Goal: Information Seeking & Learning: Understand process/instructions

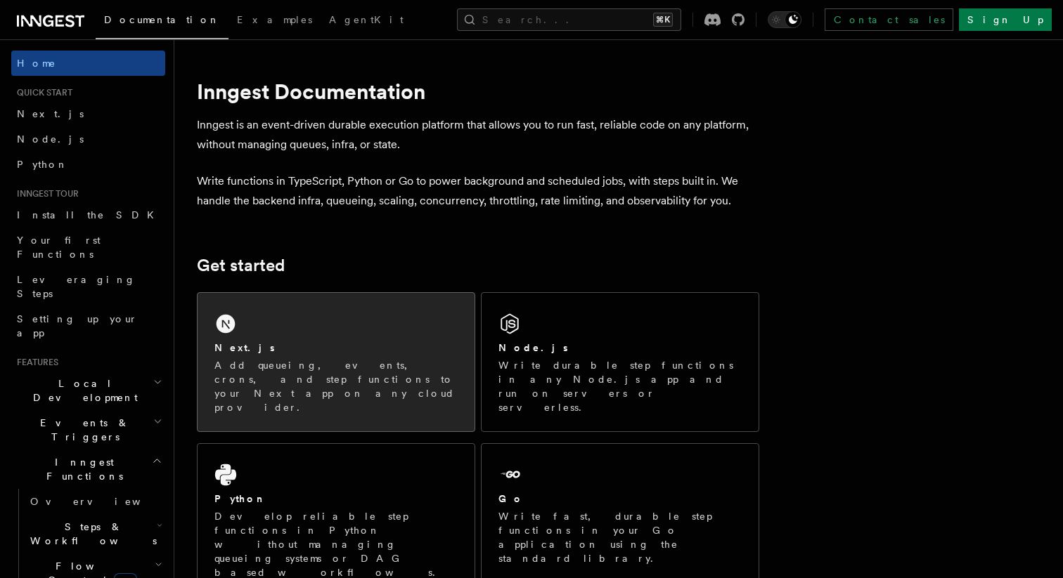
click at [293, 365] on p "Add queueing, events, crons, and step functions to your Next app on any cloud p…" at bounding box center [335, 386] width 243 height 56
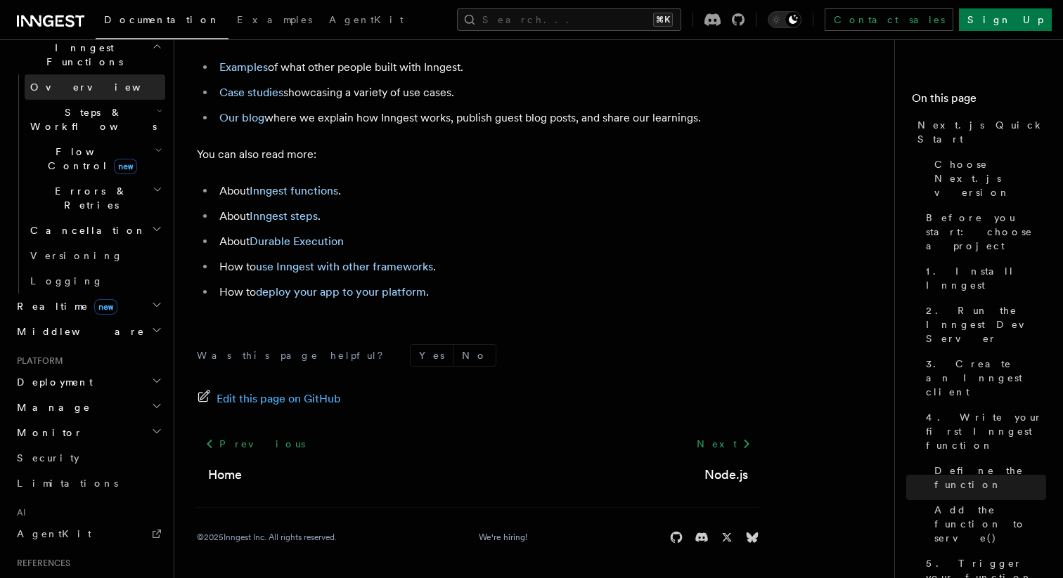
scroll to position [416, 0]
click at [117, 368] on h2 "Deployment" at bounding box center [88, 380] width 154 height 25
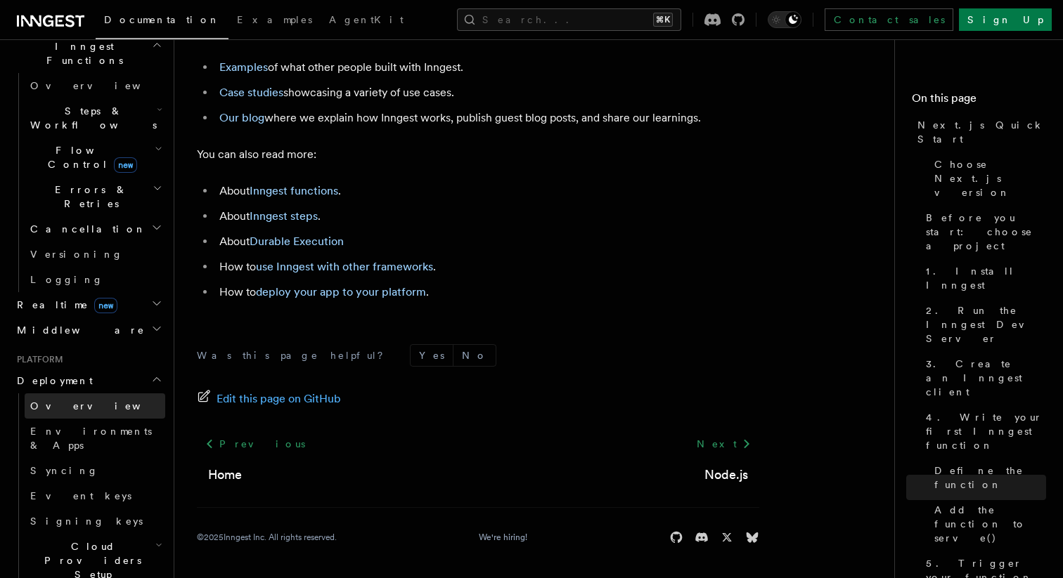
click at [96, 394] on link "Overview" at bounding box center [95, 406] width 141 height 25
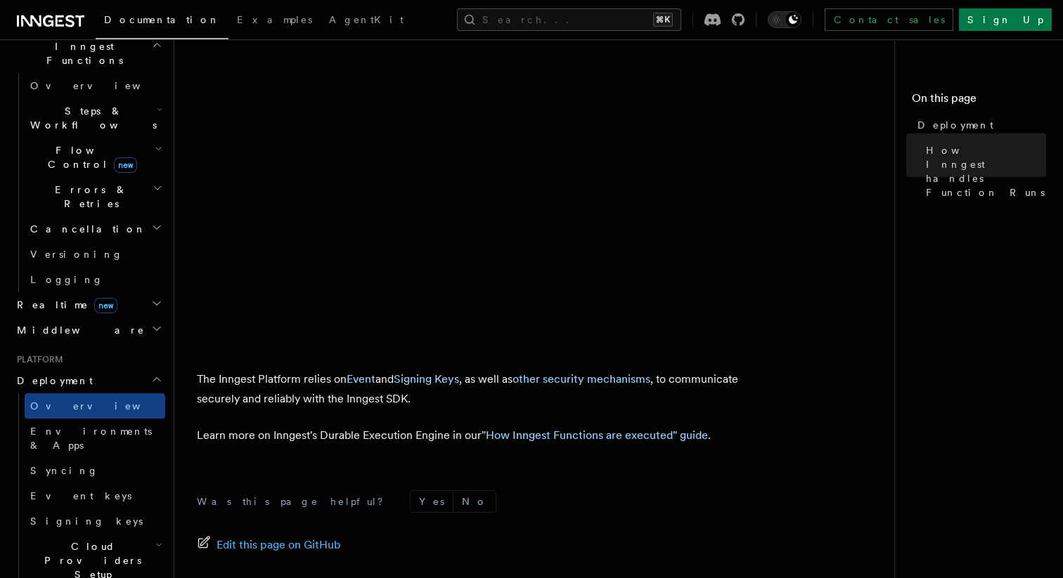
scroll to position [587, 0]
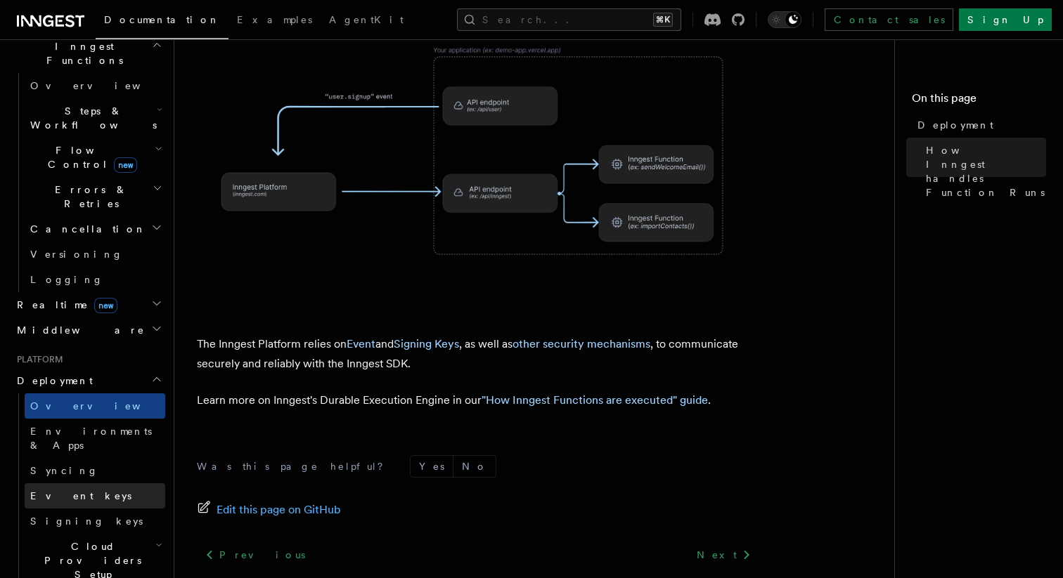
click at [82, 484] on link "Event keys" at bounding box center [95, 496] width 141 height 25
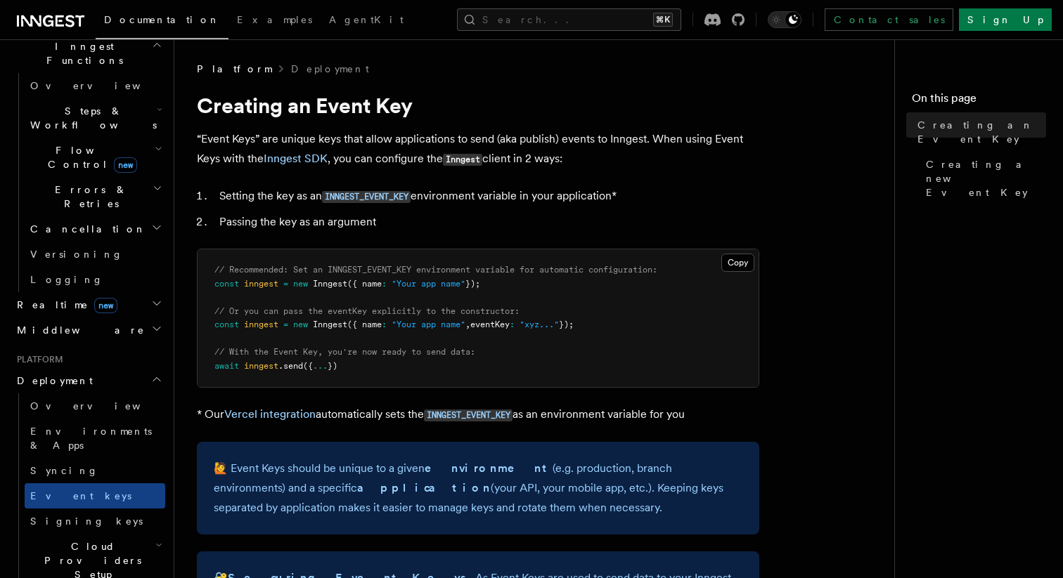
click at [74, 368] on h2 "Deployment" at bounding box center [88, 380] width 154 height 25
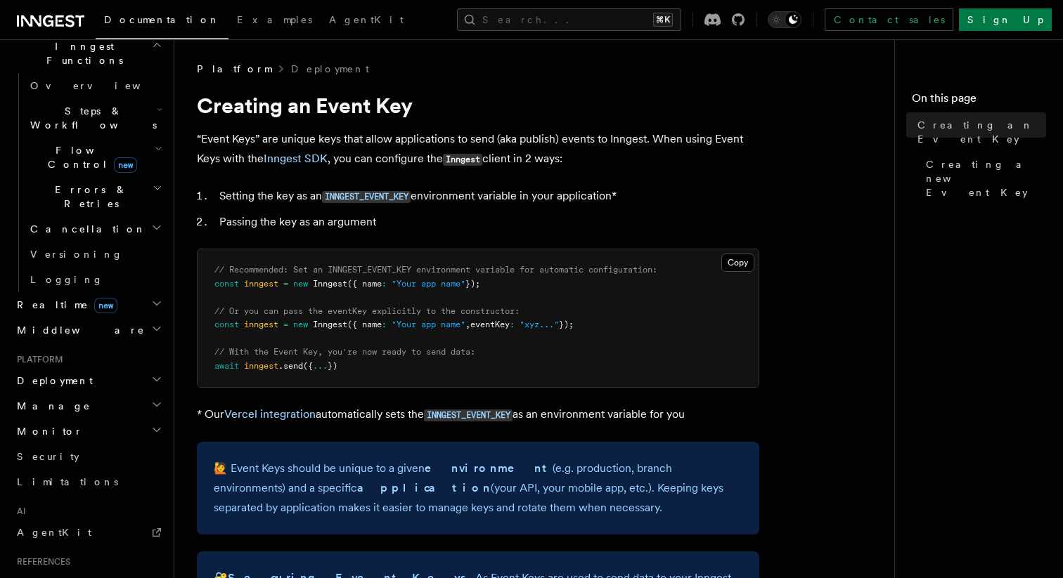
click at [73, 368] on h2 "Deployment" at bounding box center [88, 380] width 154 height 25
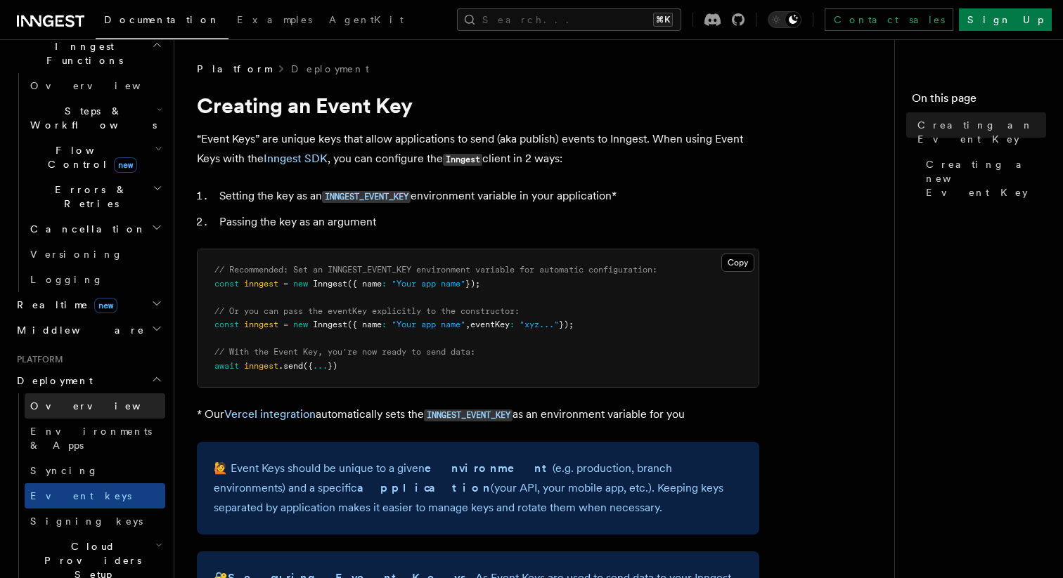
click at [76, 394] on link "Overview" at bounding box center [95, 406] width 141 height 25
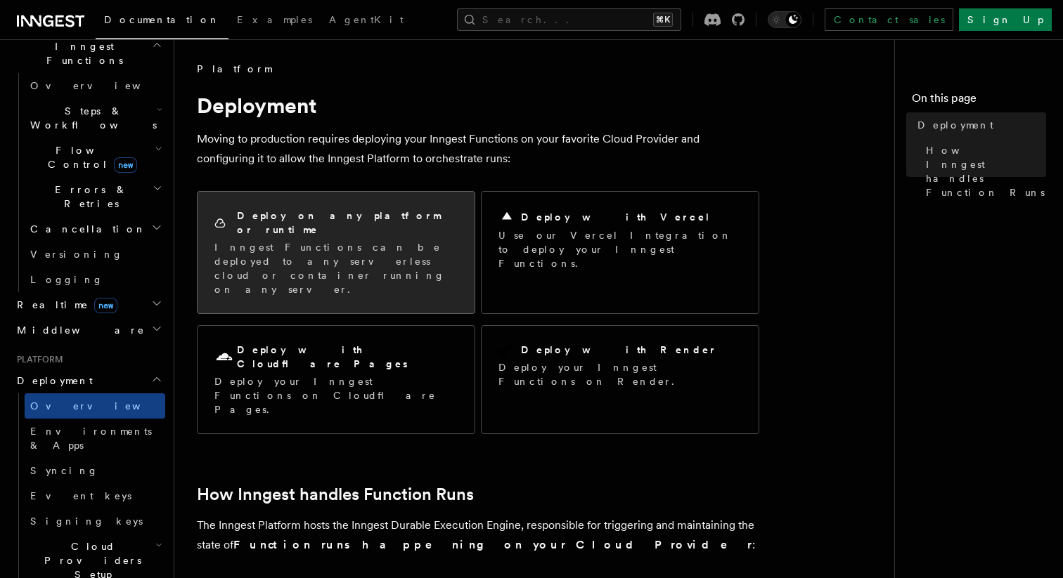
click at [384, 260] on div "Deploy on any platform or runtime Inngest Functions can be deployed to any serv…" at bounding box center [335, 253] width 277 height 122
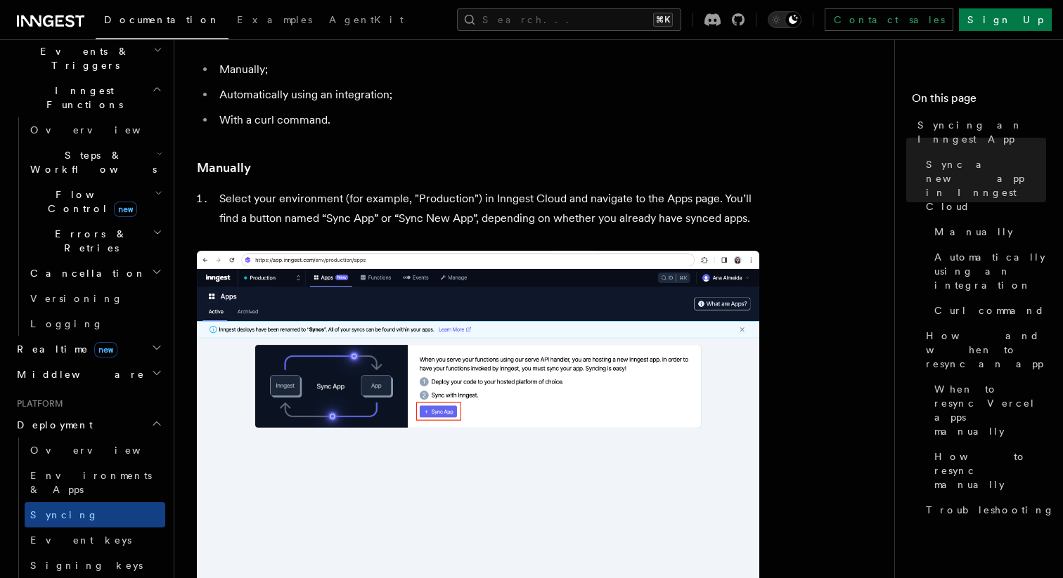
scroll to position [397, 0]
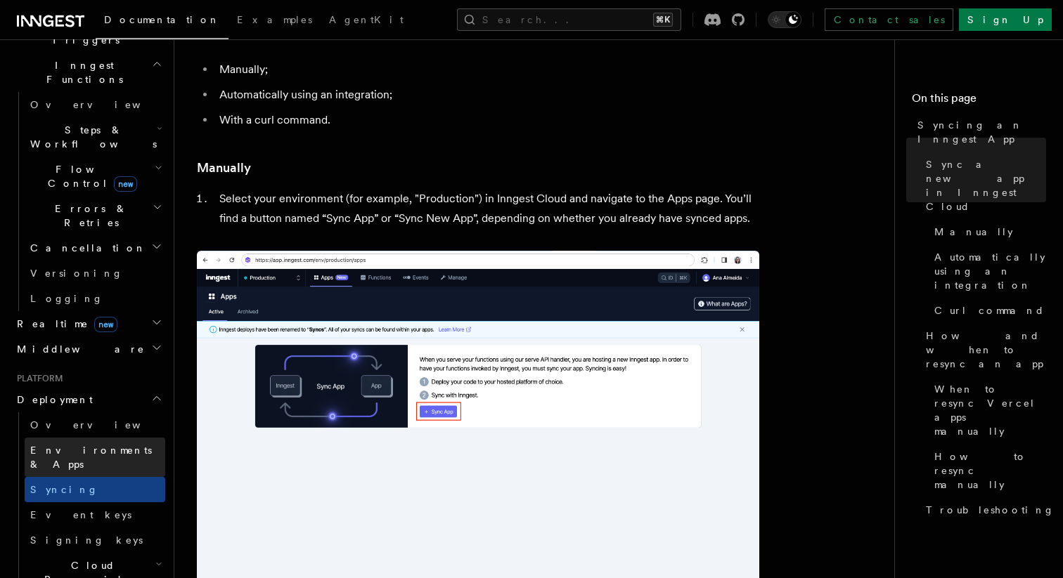
click at [124, 445] on span "Environments & Apps" at bounding box center [91, 457] width 122 height 25
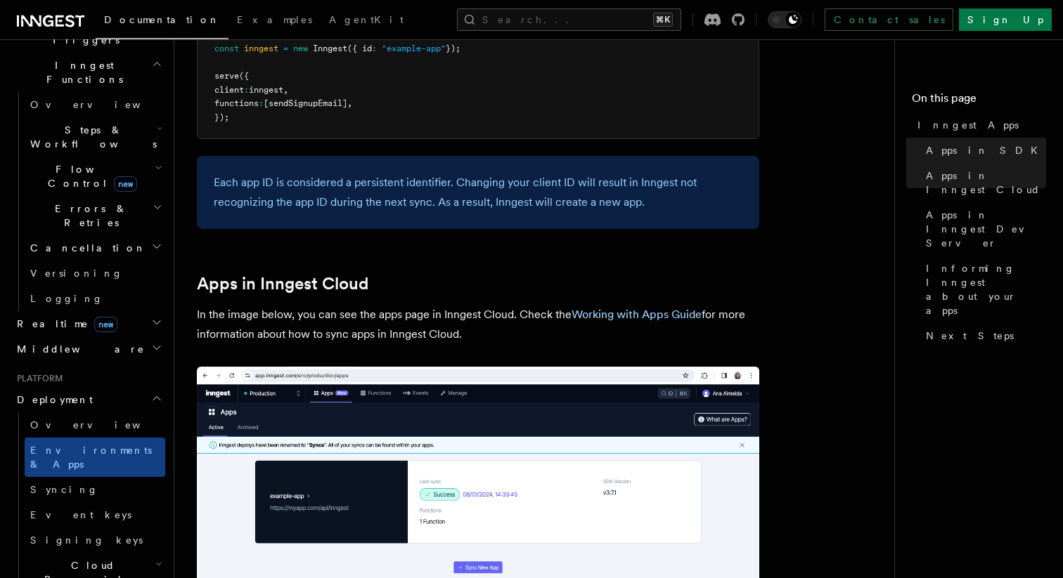
scroll to position [964, 0]
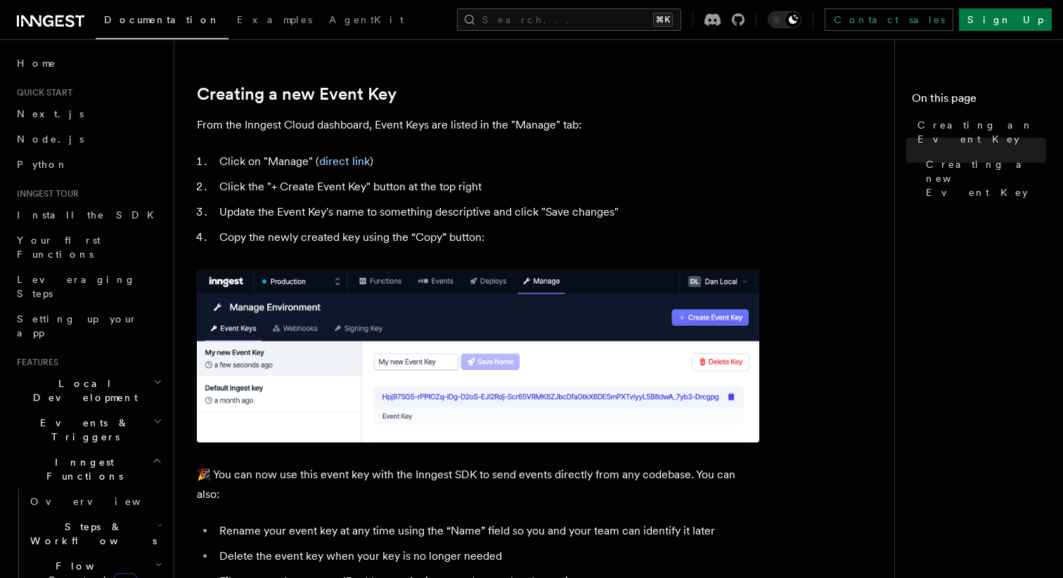
scroll to position [484, 0]
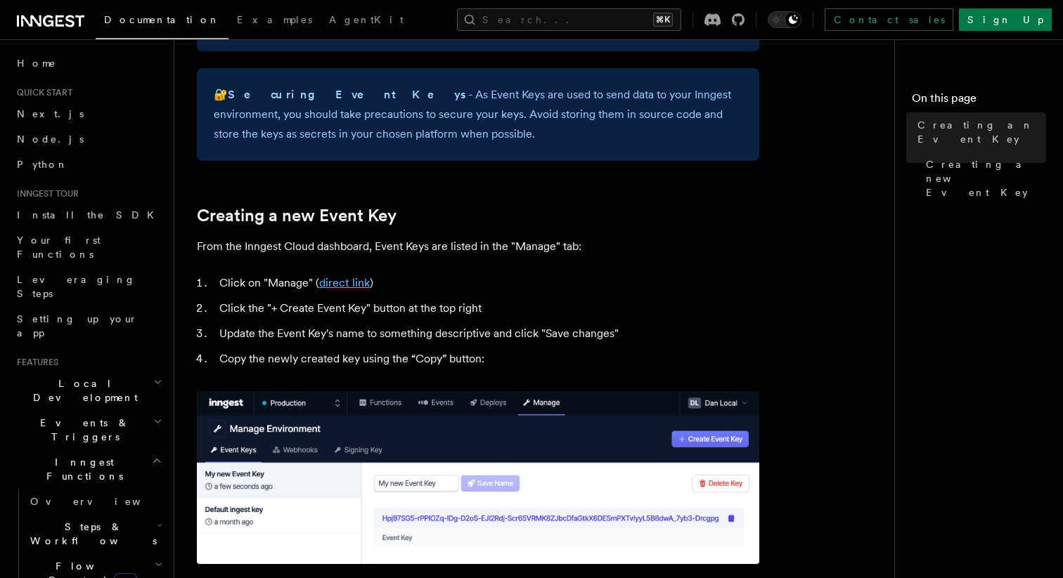
click at [340, 288] on link "direct link" at bounding box center [344, 282] width 51 height 13
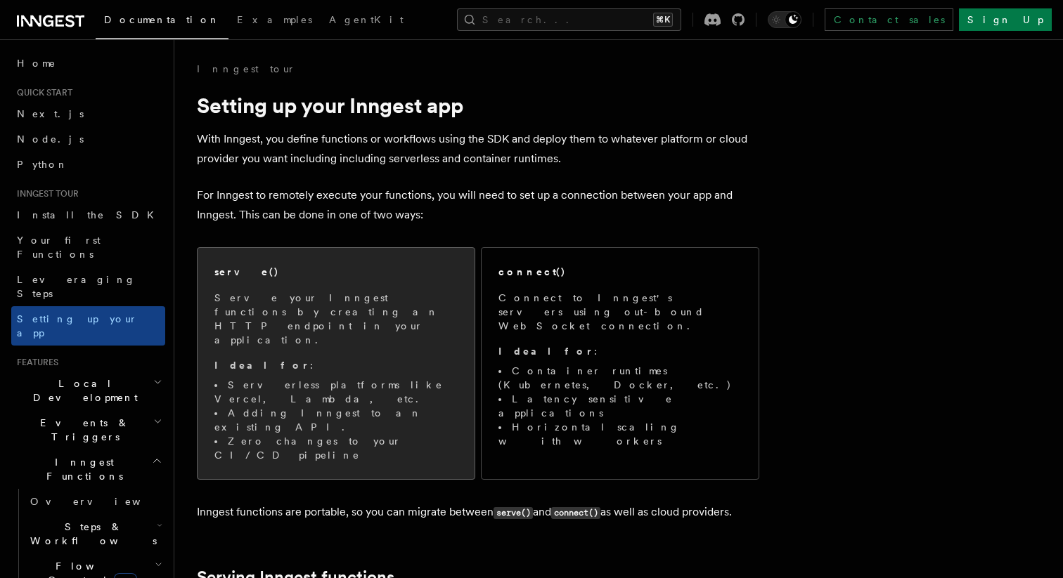
click at [418, 378] on li "Serverless platforms like Vercel, Lambda, etc." at bounding box center [335, 392] width 243 height 28
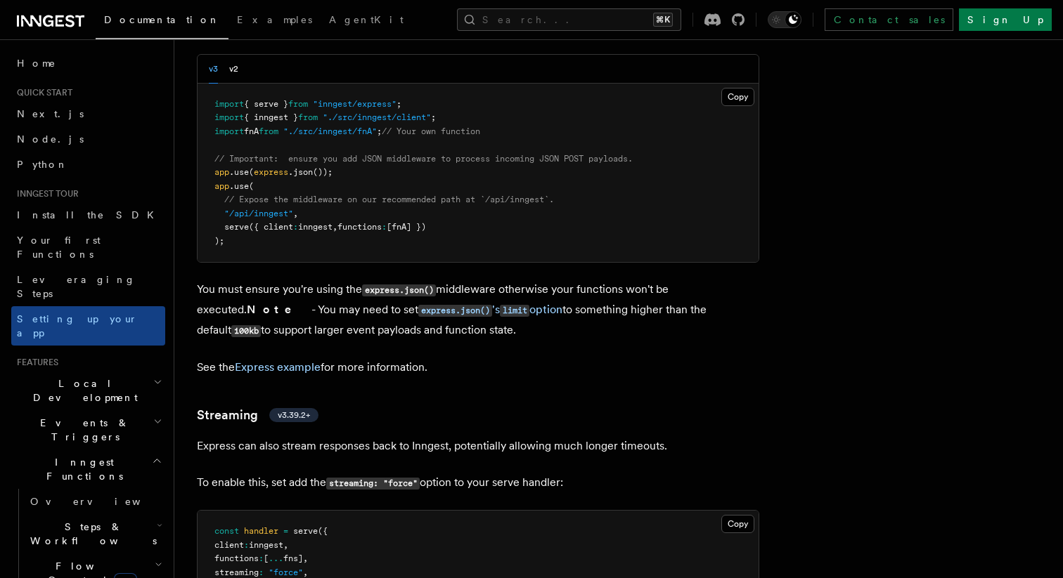
scroll to position [4379, 0]
